Goal: Transaction & Acquisition: Purchase product/service

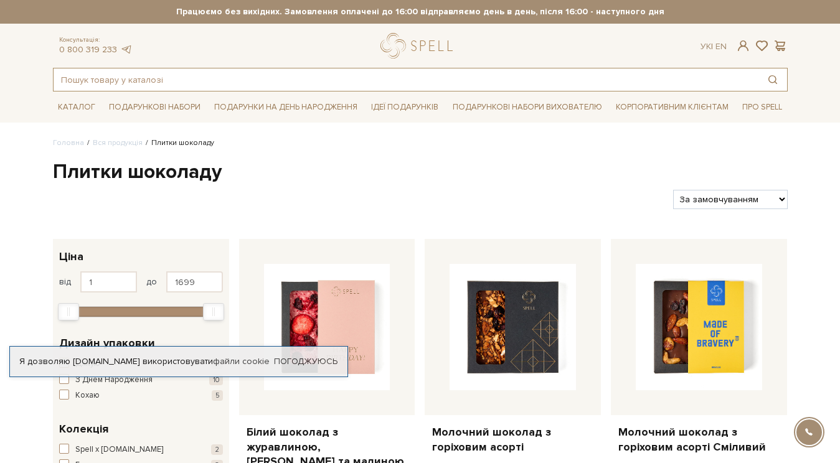
click at [146, 74] on input "text" at bounding box center [406, 80] width 705 height 22
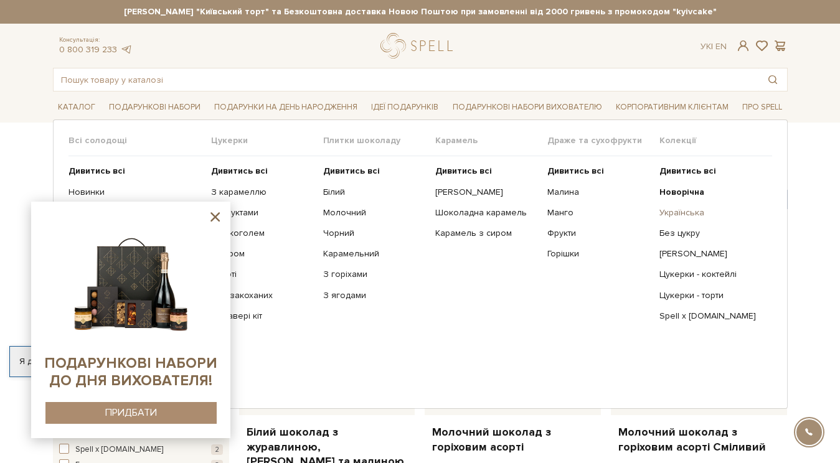
click at [680, 216] on link "Українська" at bounding box center [711, 212] width 103 height 11
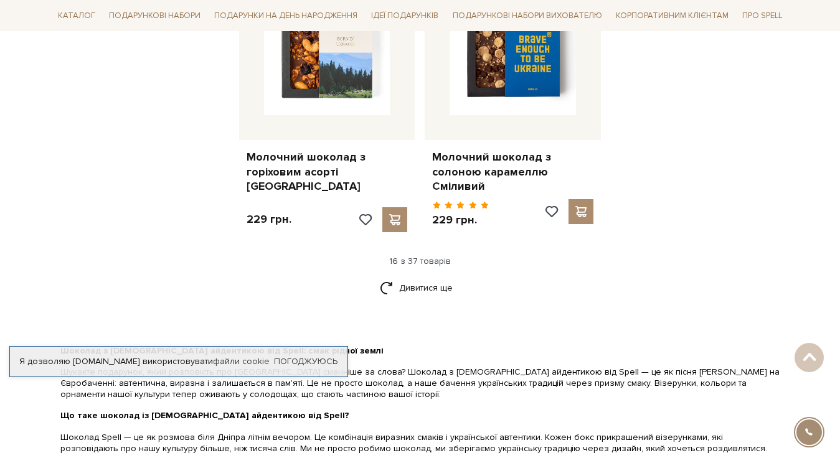
scroll to position [1594, 0]
click at [428, 277] on link "Дивитися ще" at bounding box center [420, 288] width 81 height 22
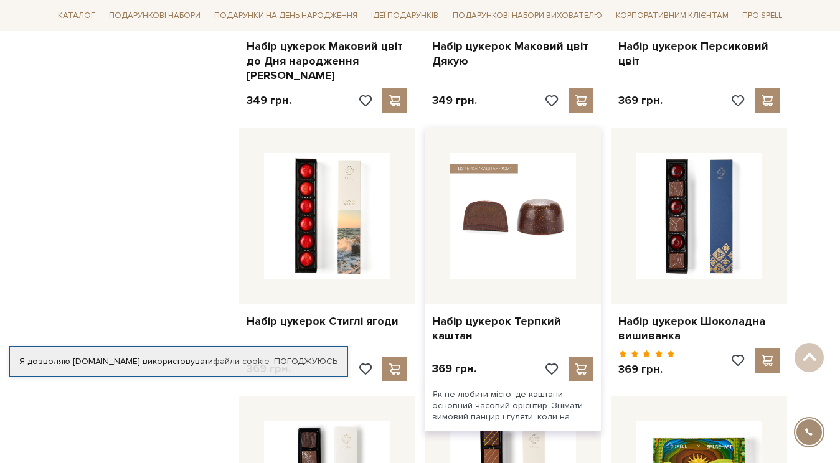
scroll to position [2265, 0]
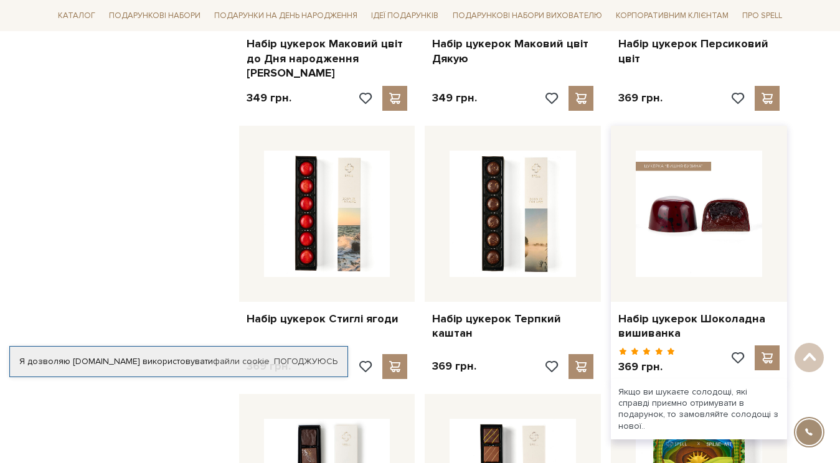
click at [695, 168] on img at bounding box center [699, 214] width 126 height 126
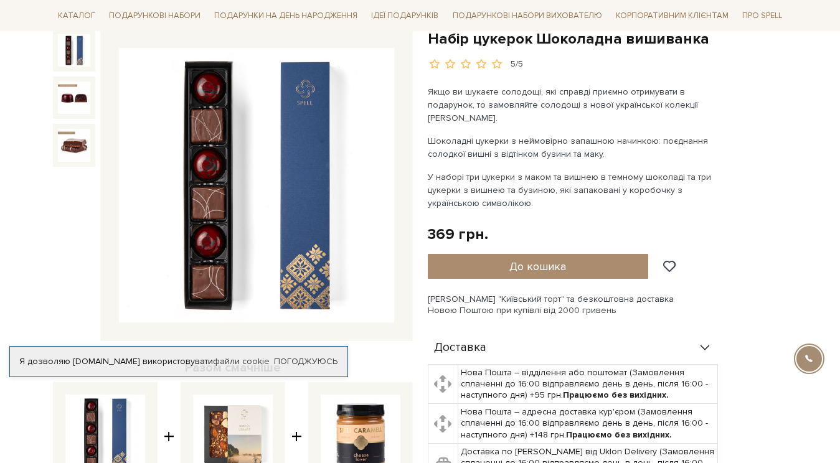
scroll to position [136, 0]
